Goal: Transaction & Acquisition: Purchase product/service

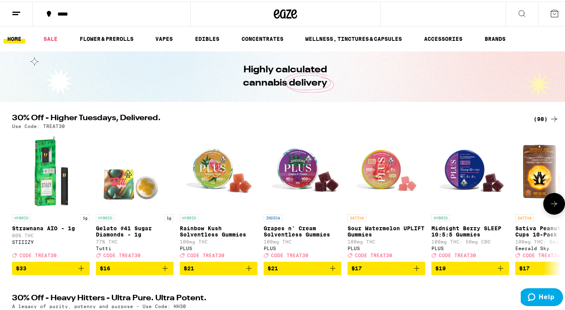
click at [553, 205] on icon at bounding box center [554, 201] width 6 height 5
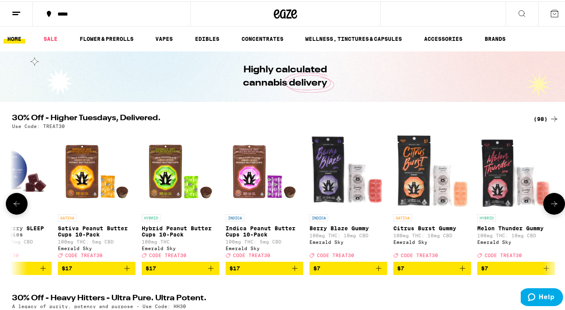
scroll to position [0, 462]
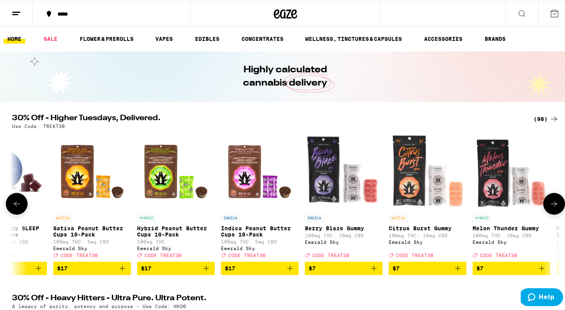
click at [553, 205] on icon at bounding box center [554, 201] width 6 height 5
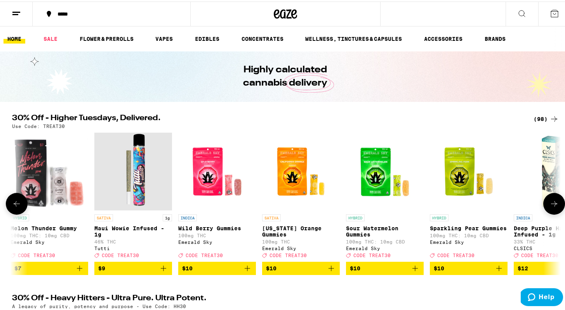
click at [553, 205] on icon at bounding box center [554, 201] width 6 height 5
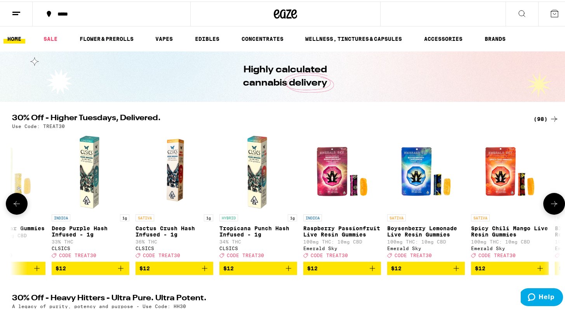
click at [553, 205] on icon at bounding box center [554, 201] width 6 height 5
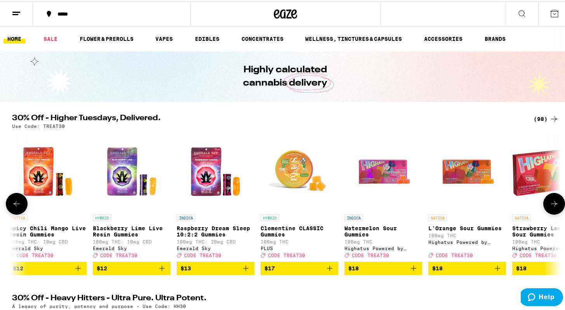
click at [553, 205] on icon at bounding box center [554, 201] width 6 height 5
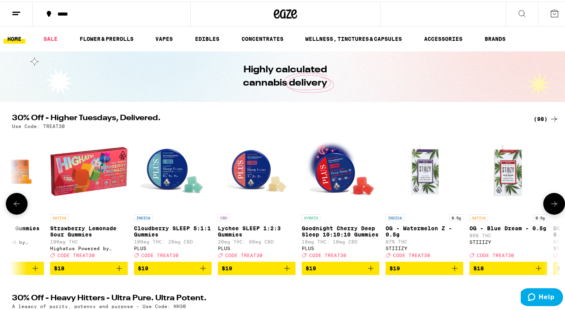
click at [553, 205] on icon at bounding box center [554, 201] width 6 height 5
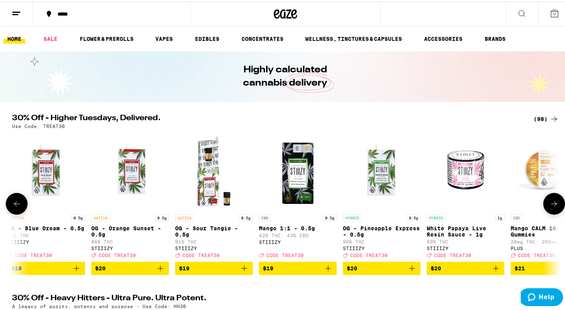
click at [553, 205] on icon at bounding box center [554, 201] width 6 height 5
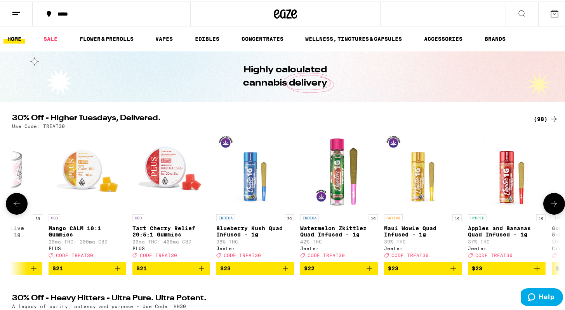
click at [553, 205] on icon at bounding box center [554, 201] width 6 height 5
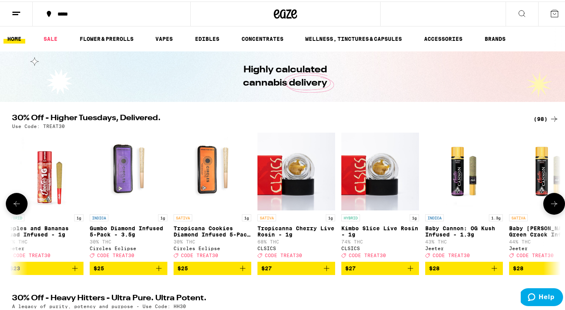
click at [553, 205] on icon at bounding box center [554, 201] width 6 height 5
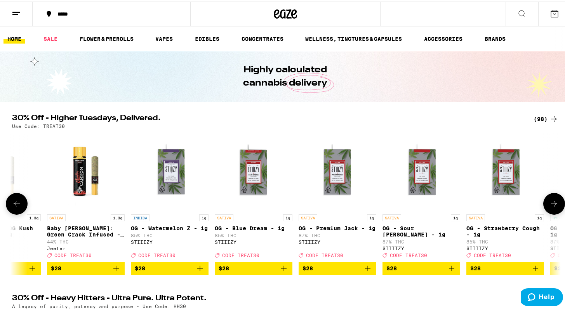
click at [553, 205] on icon at bounding box center [554, 201] width 6 height 5
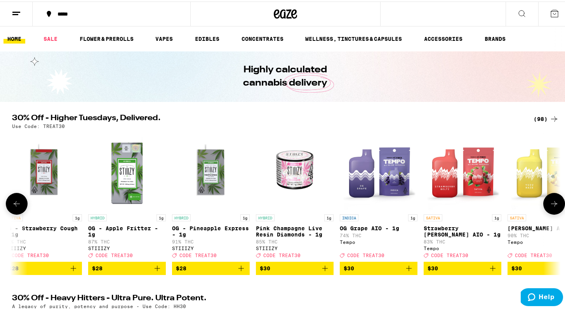
click at [553, 205] on icon at bounding box center [554, 201] width 6 height 5
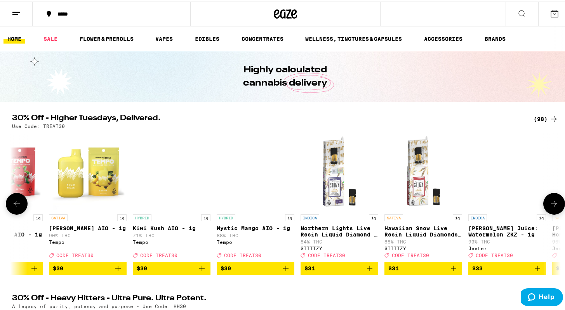
scroll to position [0, 5087]
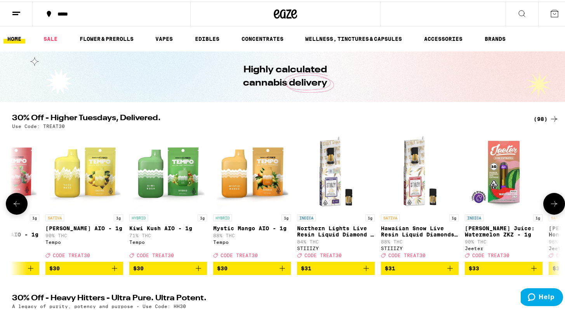
click at [17, 206] on icon at bounding box center [16, 201] width 9 height 9
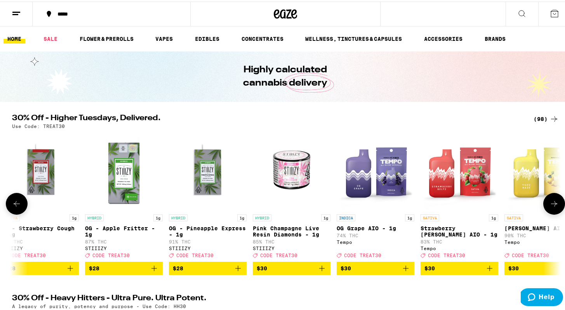
scroll to position [0, 4625]
